Goal: Transaction & Acquisition: Subscribe to service/newsletter

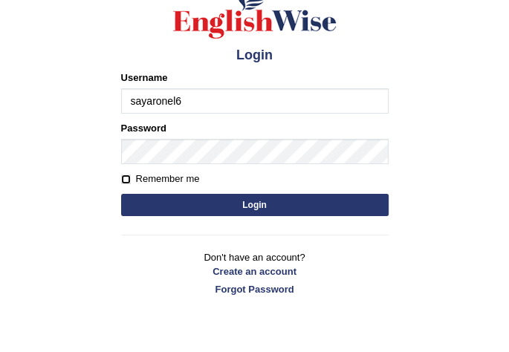
click at [125, 180] on input "Remember me" at bounding box center [126, 179] width 10 height 10
checkbox input "true"
click at [247, 201] on button "Login" at bounding box center [254, 205] width 267 height 22
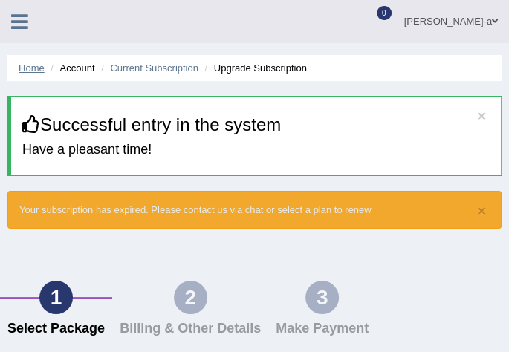
click at [24, 68] on link "Home" at bounding box center [32, 67] width 26 height 11
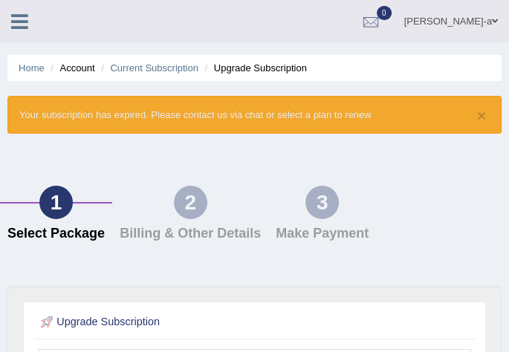
click at [22, 21] on icon at bounding box center [19, 21] width 17 height 19
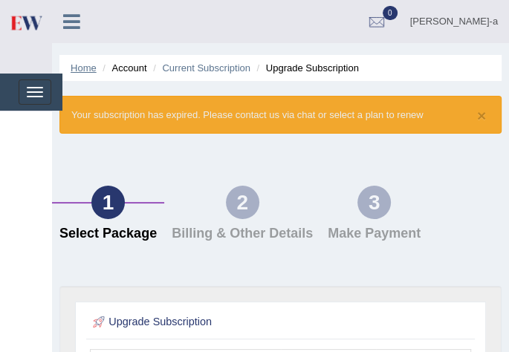
click at [87, 71] on link "Home" at bounding box center [84, 67] width 26 height 11
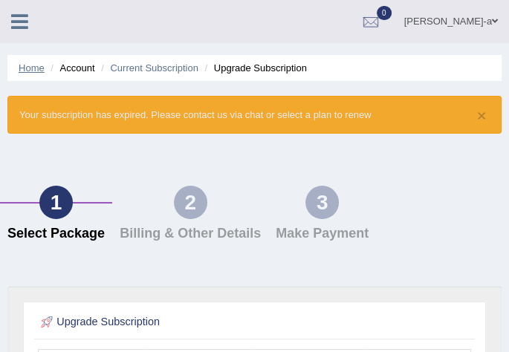
click at [35, 70] on link "Home" at bounding box center [32, 67] width 26 height 11
click at [382, 21] on div at bounding box center [370, 22] width 22 height 22
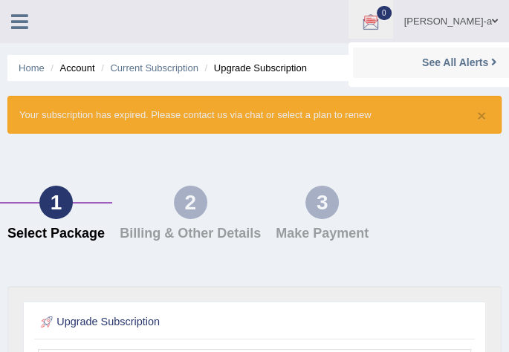
click at [477, 71] on li "See All Alerts" at bounding box center [459, 63] width 212 height 30
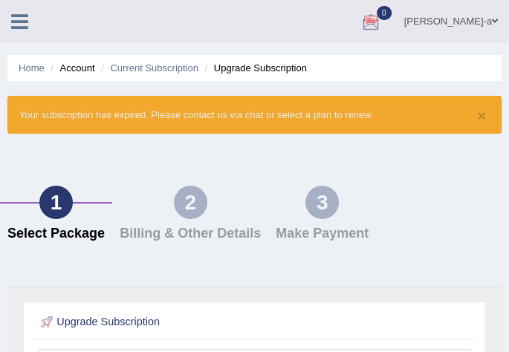
click at [475, 18] on link "[PERSON_NAME]-a" at bounding box center [451, 19] width 116 height 39
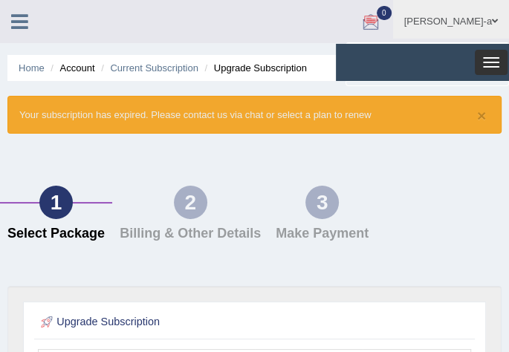
click at [490, 59] on button "Toggle navigation" at bounding box center [490, 62] width 33 height 25
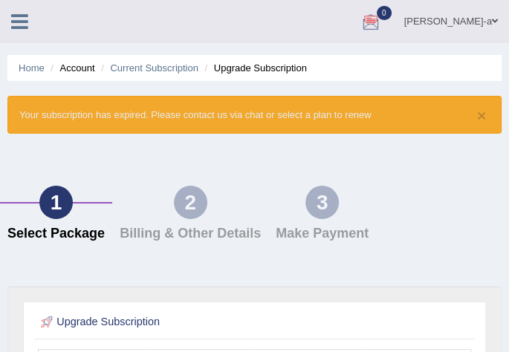
click at [494, 19] on span at bounding box center [494, 21] width 6 height 10
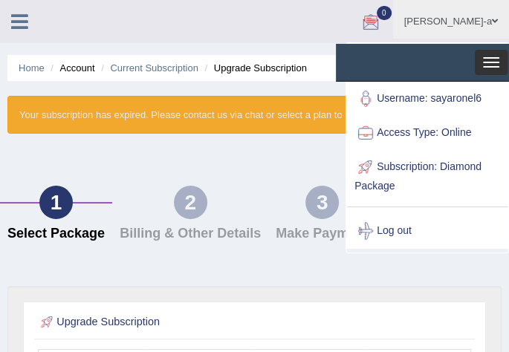
click at [494, 66] on span "button" at bounding box center [491, 66] width 16 height 1
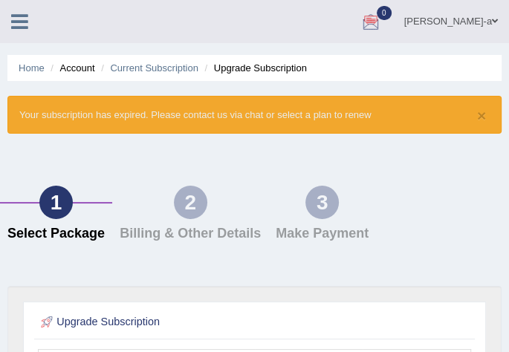
click at [494, 65] on ul "Home Account Current Subscription Upgrade Subscription" at bounding box center [254, 68] width 494 height 26
